Goal: Task Accomplishment & Management: Use online tool/utility

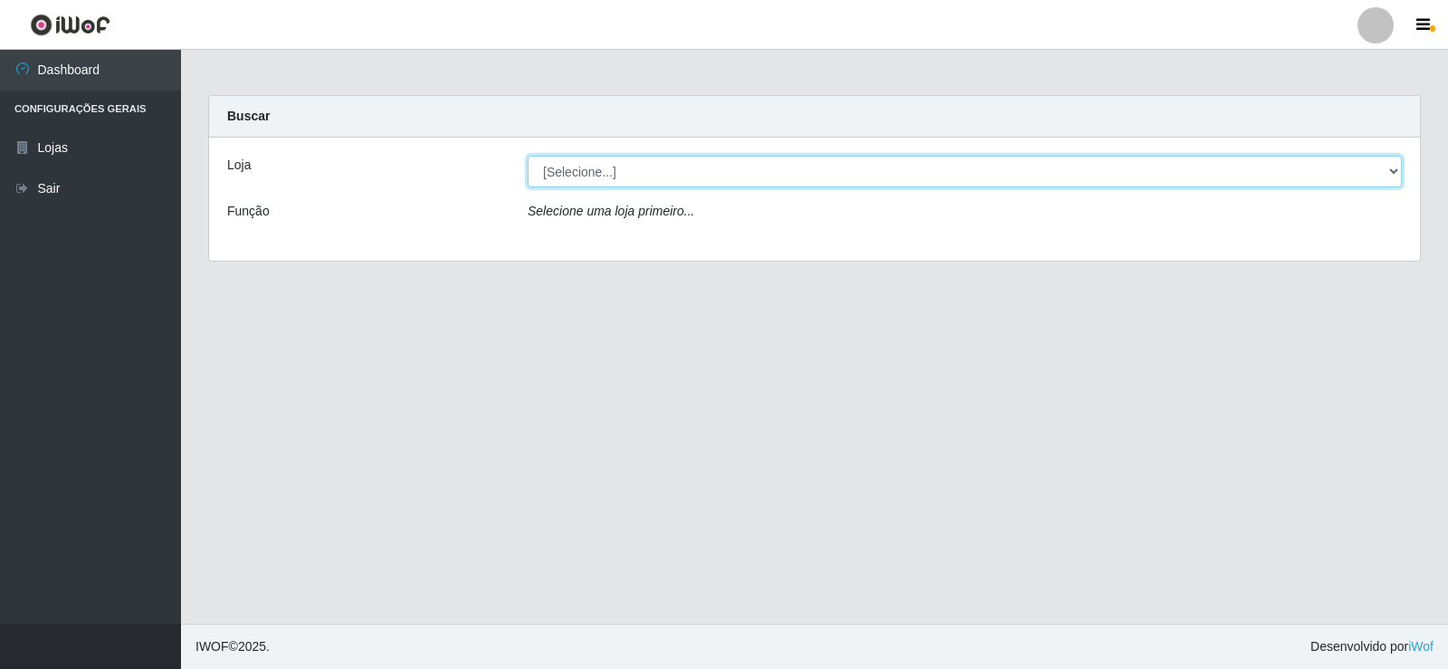
click at [1393, 170] on select "[Selecione...] Supermercado Manaira" at bounding box center [965, 172] width 874 height 32
select select "443"
click at [528, 156] on select "[Selecione...] Supermercado Manaira" at bounding box center [965, 172] width 874 height 32
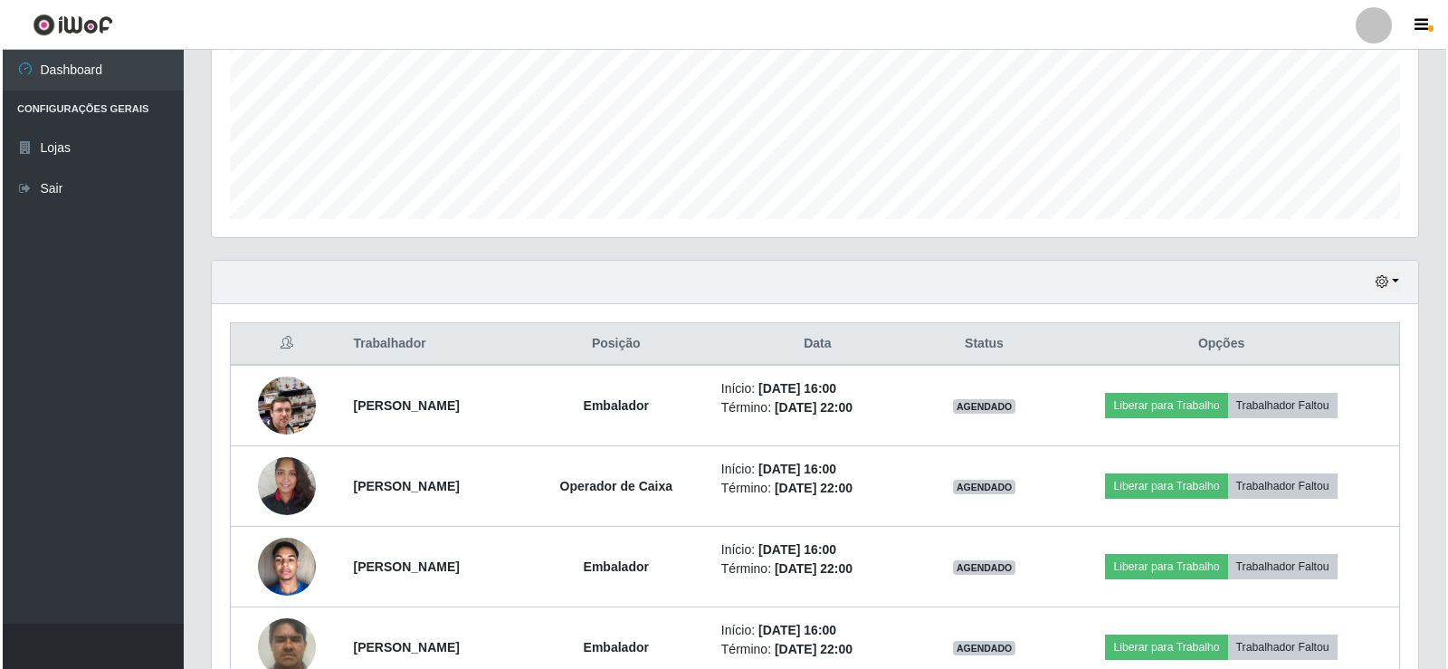
scroll to position [533, 0]
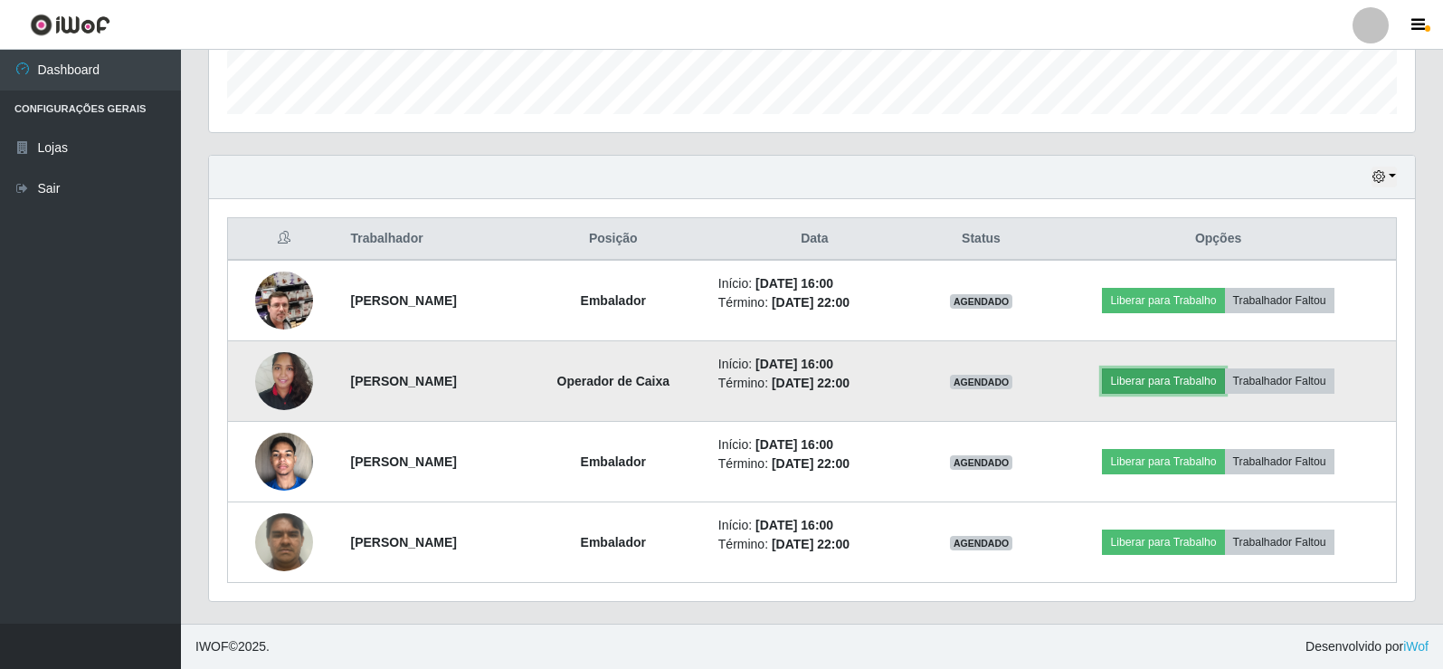
click at [1184, 380] on button "Liberar para Trabalho" at bounding box center [1163, 380] width 122 height 25
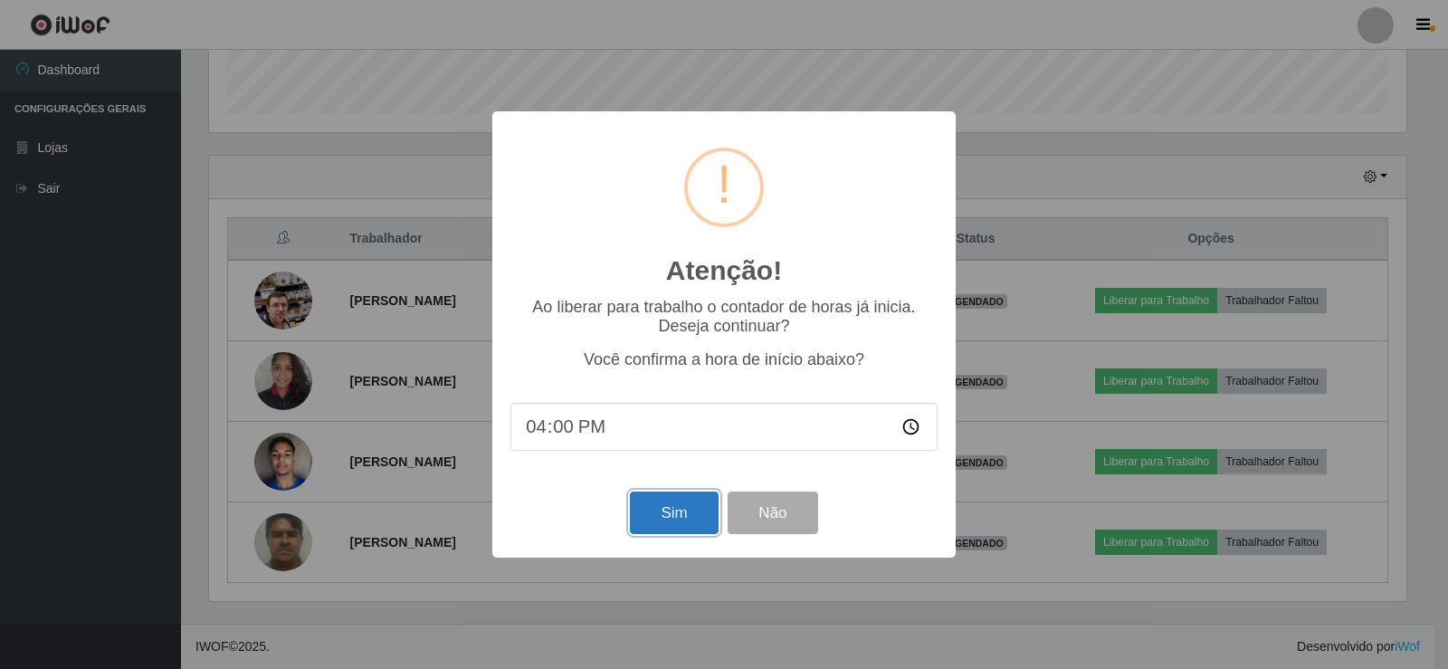
click at [659, 515] on button "Sim" at bounding box center [674, 512] width 88 height 43
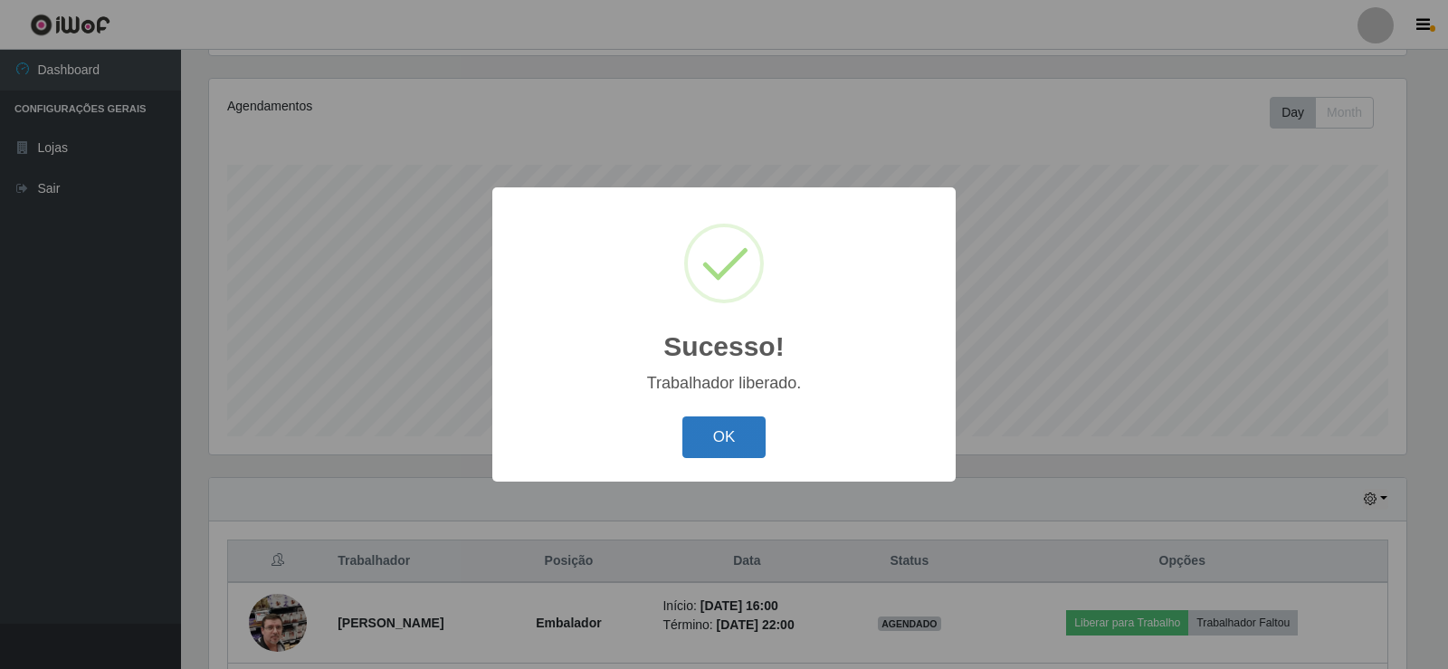
click at [699, 447] on button "OK" at bounding box center [724, 437] width 84 height 43
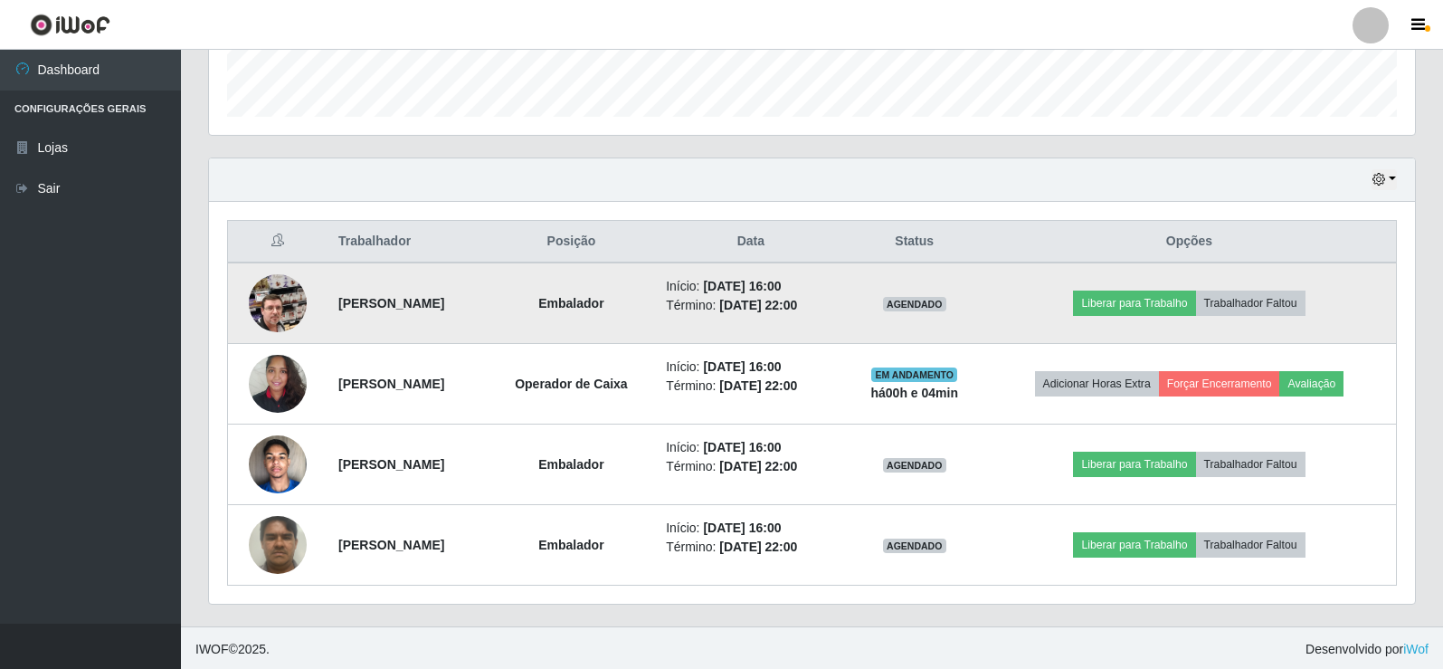
scroll to position [533, 0]
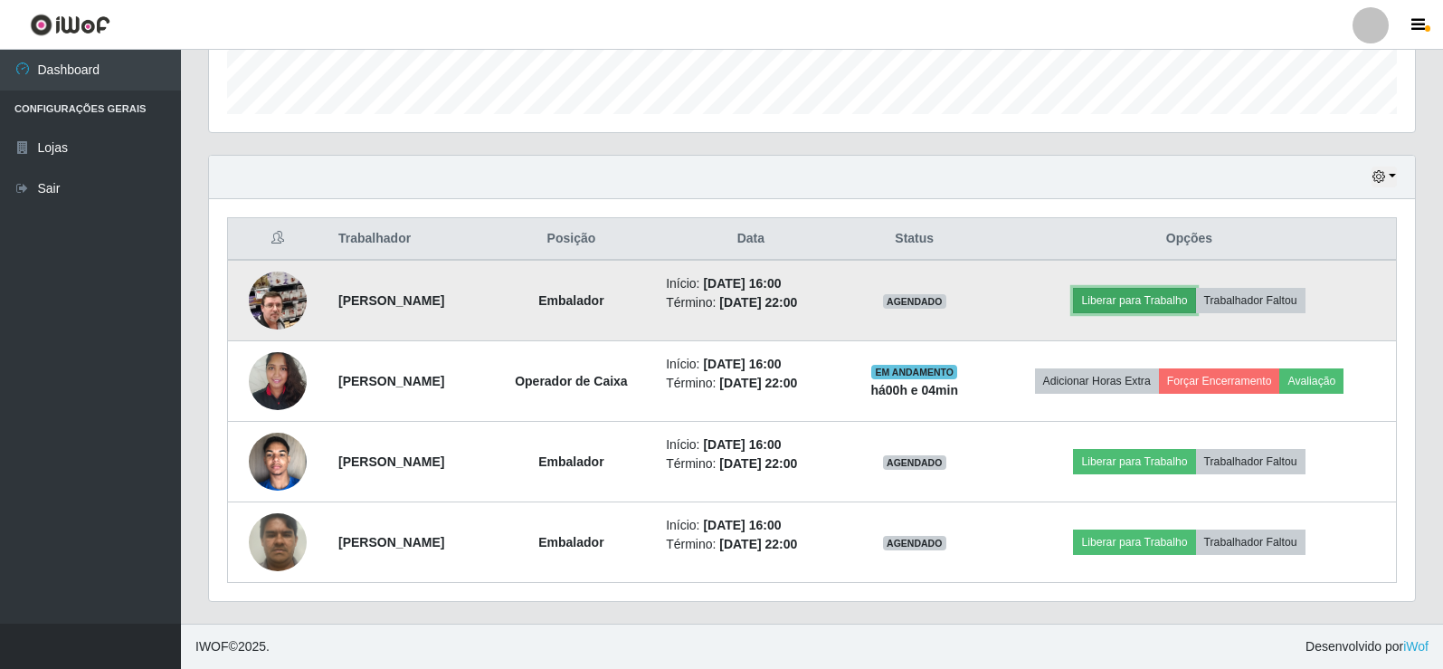
click at [1154, 294] on button "Liberar para Trabalho" at bounding box center [1134, 300] width 122 height 25
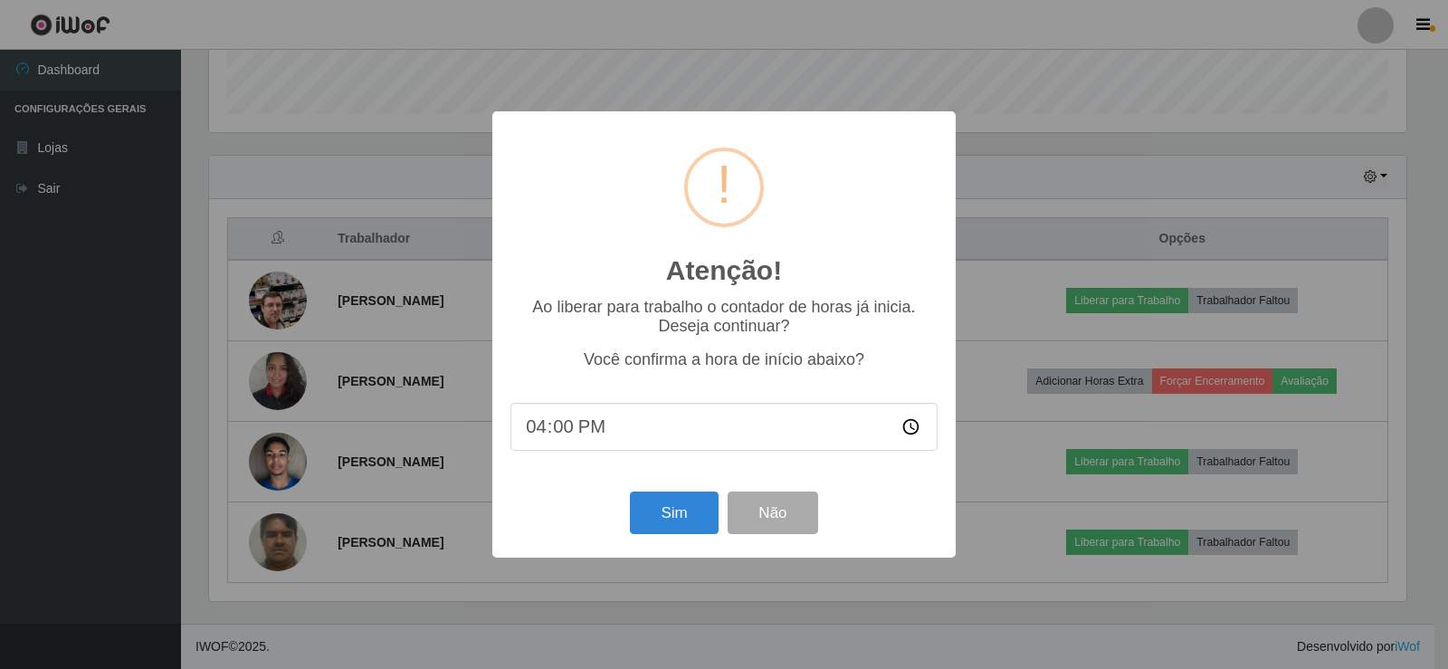
click at [565, 431] on input "16:00" at bounding box center [723, 427] width 427 height 48
type input "16:06"
click at [646, 518] on button "Sim" at bounding box center [674, 512] width 88 height 43
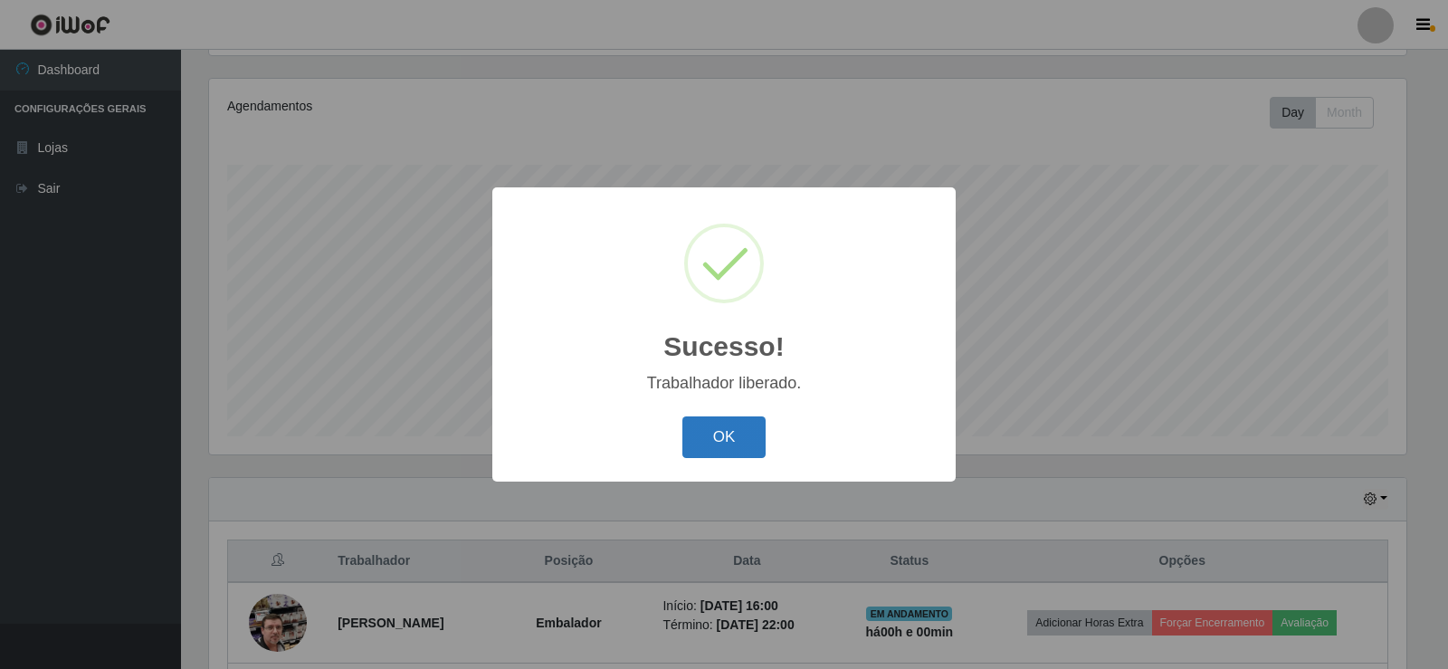
click at [714, 433] on button "OK" at bounding box center [724, 437] width 84 height 43
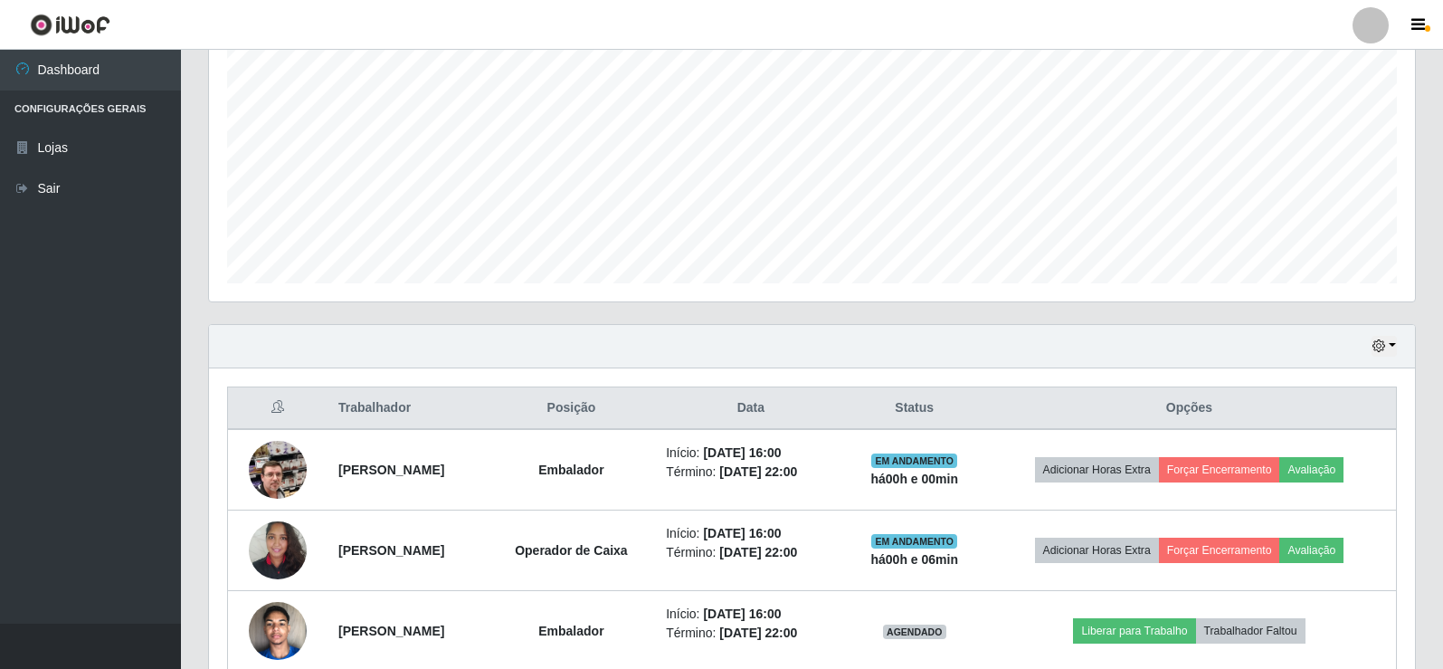
scroll to position [533, 0]
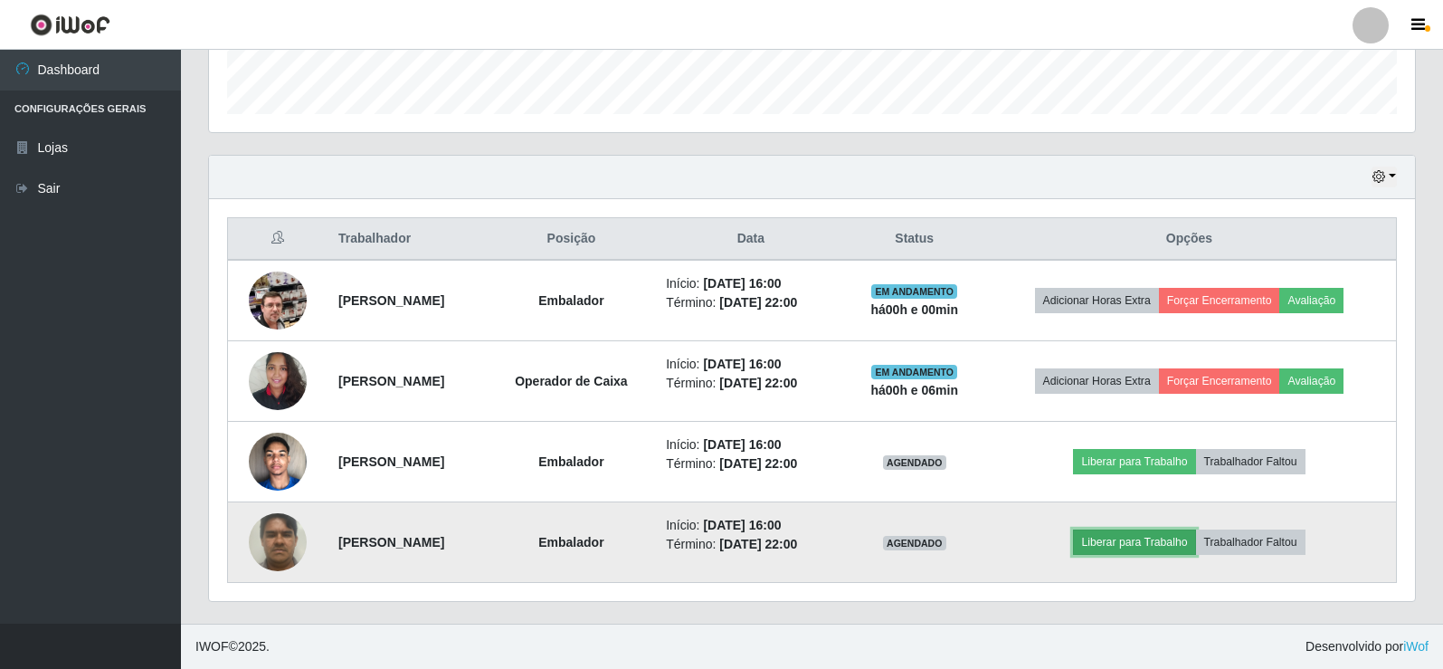
click at [1195, 545] on button "Liberar para Trabalho" at bounding box center [1134, 541] width 122 height 25
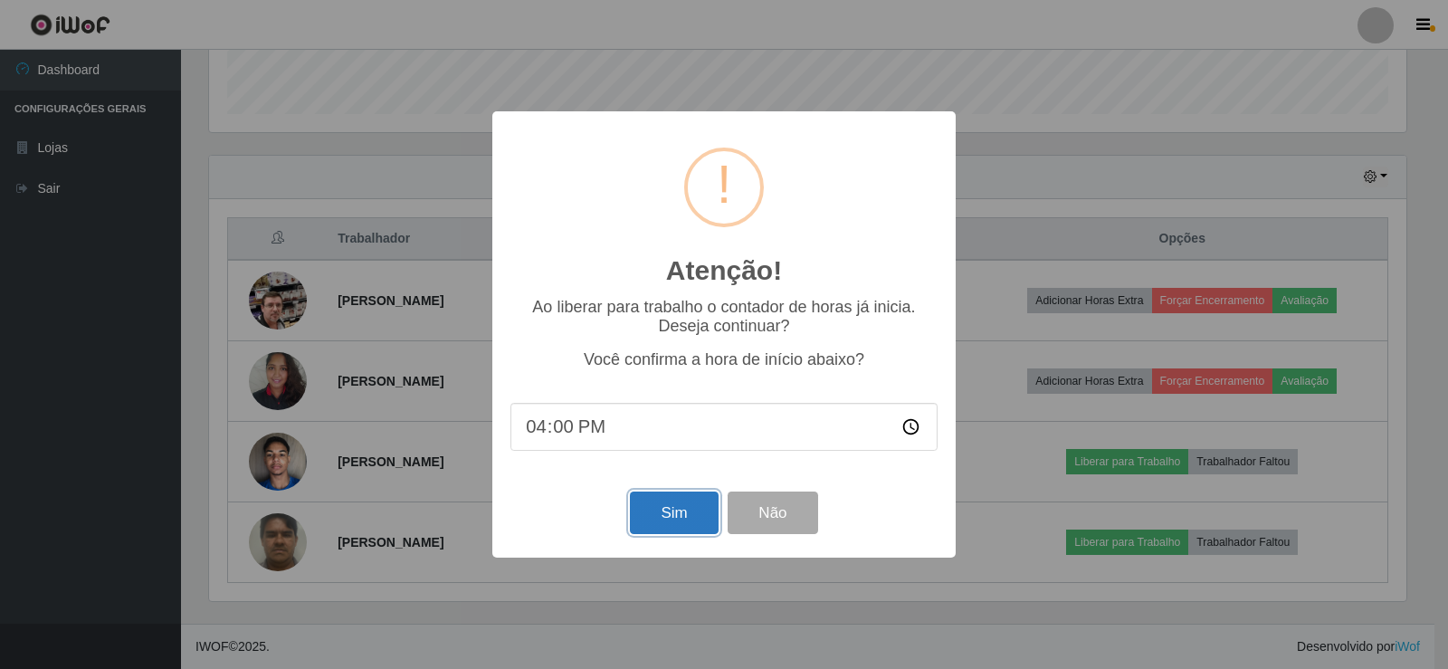
click at [655, 518] on button "Sim" at bounding box center [674, 512] width 88 height 43
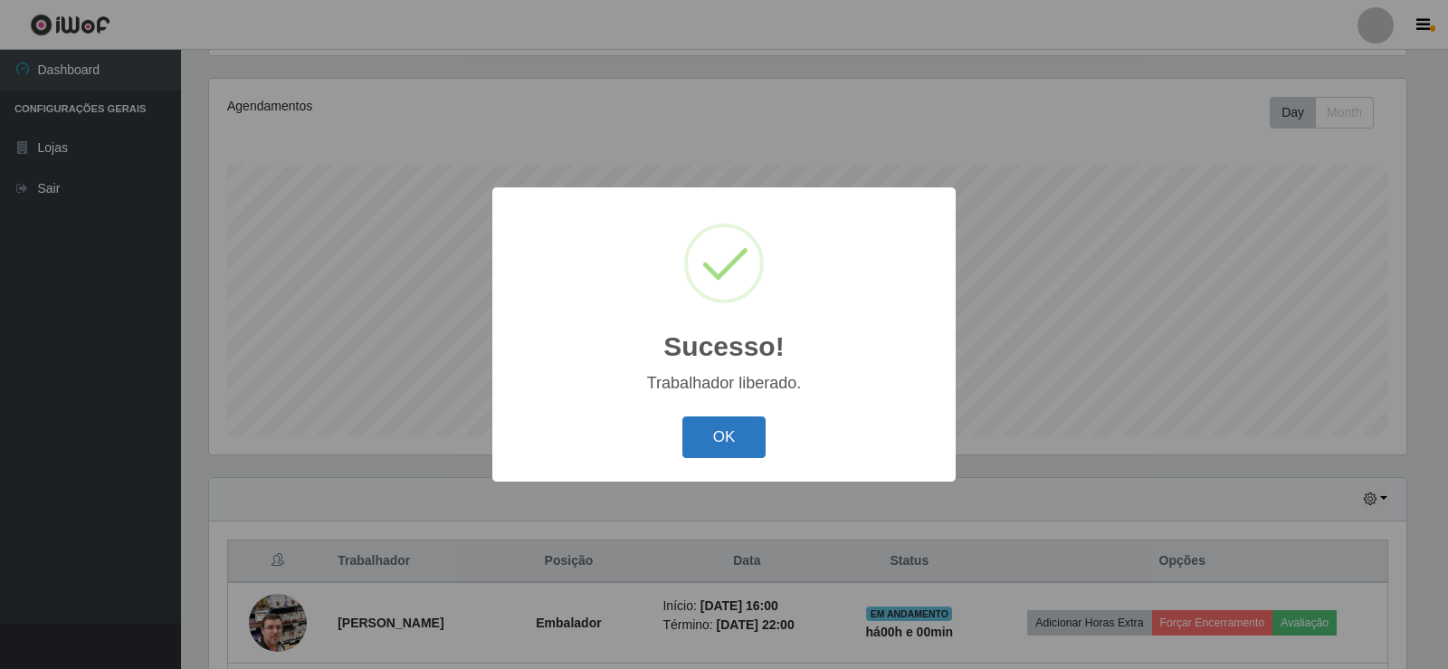
click at [733, 448] on button "OK" at bounding box center [724, 437] width 84 height 43
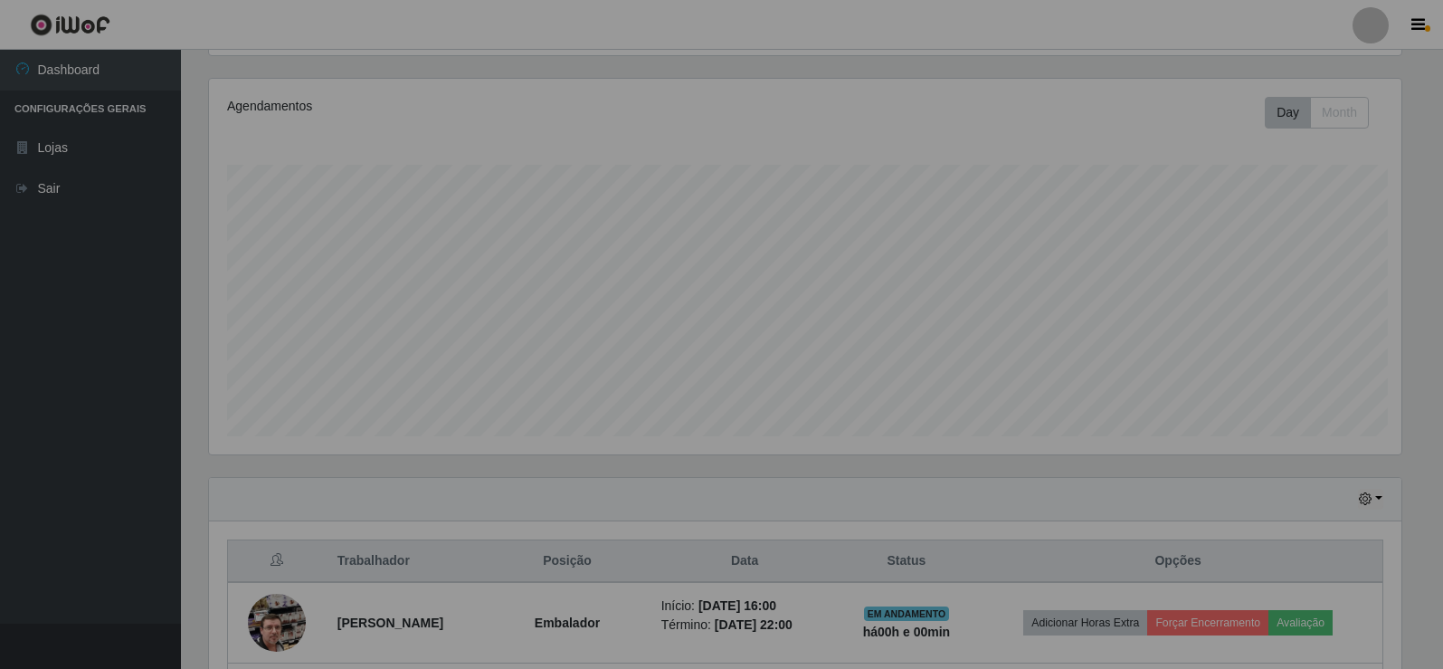
scroll to position [376, 1206]
